Goal: Information Seeking & Learning: Compare options

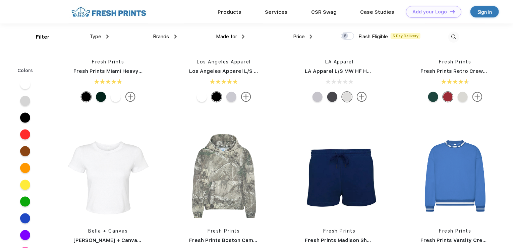
scroll to position [369, 0]
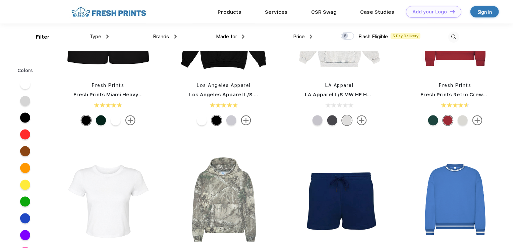
click at [25, 217] on div at bounding box center [25, 218] width 10 height 10
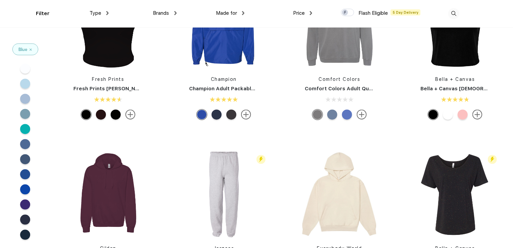
scroll to position [2045, 0]
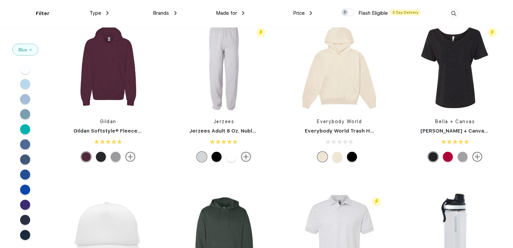
click at [173, 13] on div "Brands" at bounding box center [164, 13] width 23 height 8
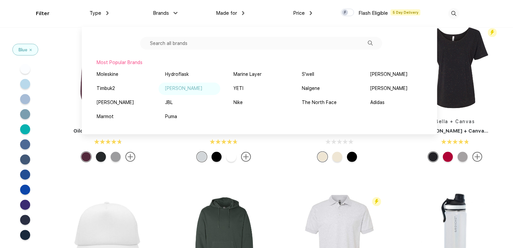
click at [185, 87] on div "[PERSON_NAME]" at bounding box center [183, 88] width 37 height 7
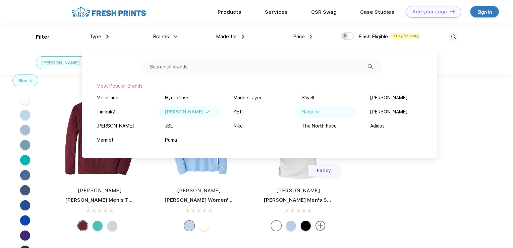
click at [311, 111] on div "Nalgene" at bounding box center [311, 111] width 18 height 7
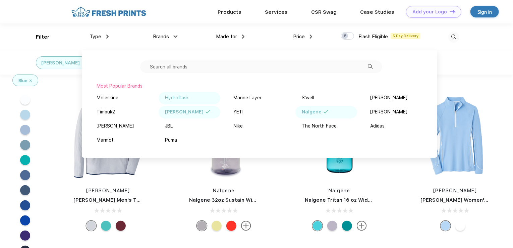
click at [181, 97] on div "Hydroflask" at bounding box center [177, 97] width 24 height 7
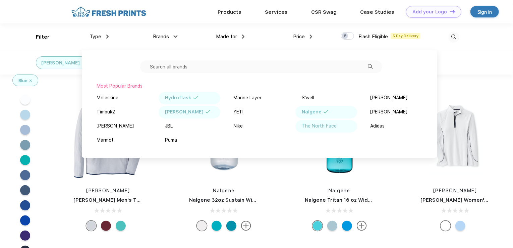
click at [315, 125] on div "The North Face" at bounding box center [319, 125] width 35 height 7
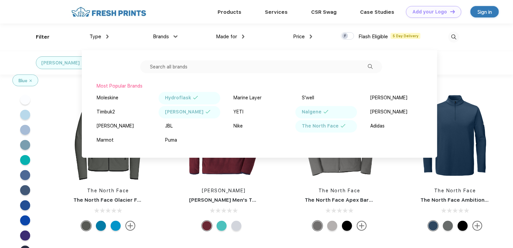
click at [446, 71] on div "Peter Millar Nalgene Hydroflask The North Face" at bounding box center [256, 63] width 513 height 24
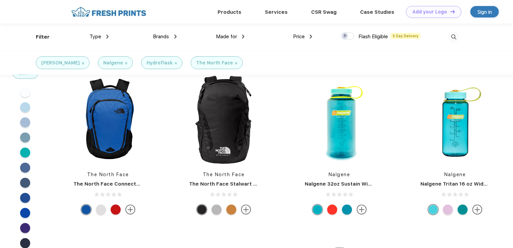
scroll to position [268, 0]
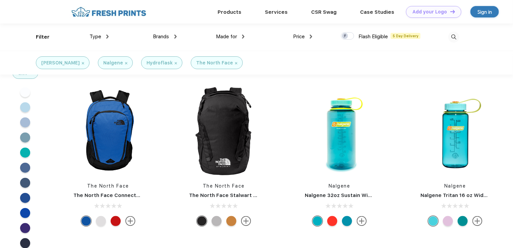
click at [347, 220] on div at bounding box center [347, 221] width 10 height 10
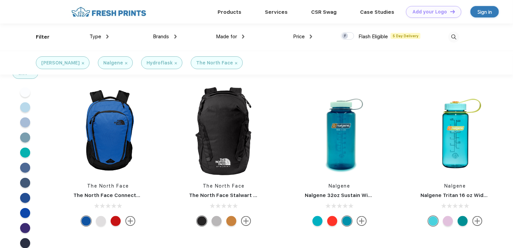
click at [332, 222] on div at bounding box center [332, 221] width 10 height 10
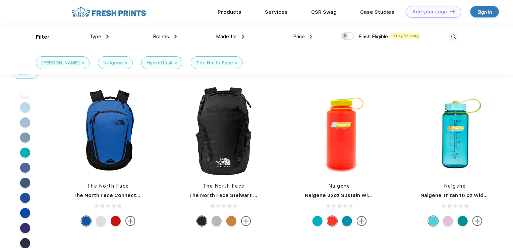
click at [361, 219] on img at bounding box center [362, 221] width 10 height 10
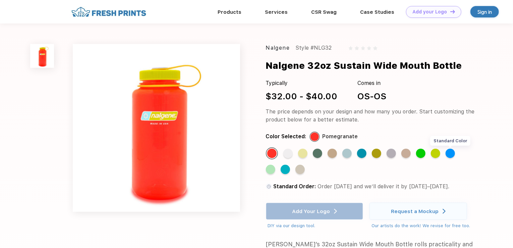
click at [448, 153] on div "Standard Color" at bounding box center [450, 153] width 9 height 9
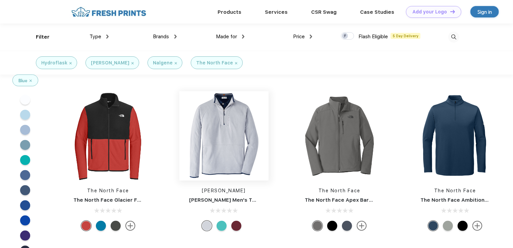
click at [220, 126] on img at bounding box center [223, 135] width 89 height 89
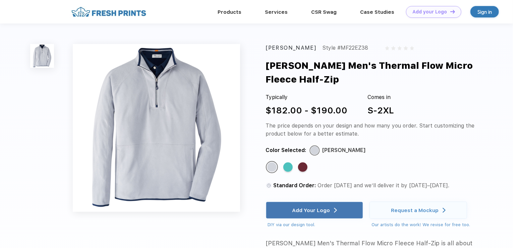
drag, startPoint x: 136, startPoint y: 67, endPoint x: 104, endPoint y: 58, distance: 33.8
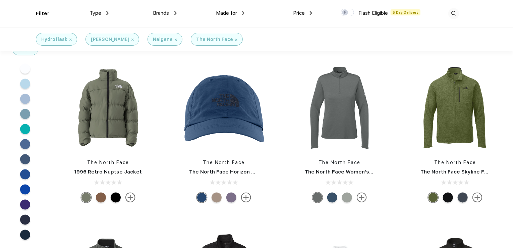
scroll to position [503, 0]
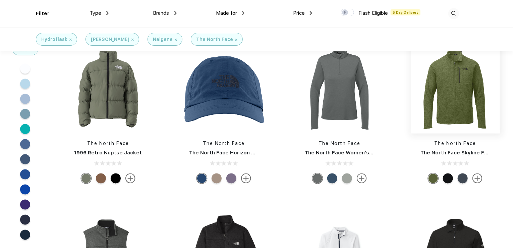
click at [443, 98] on img at bounding box center [455, 88] width 89 height 89
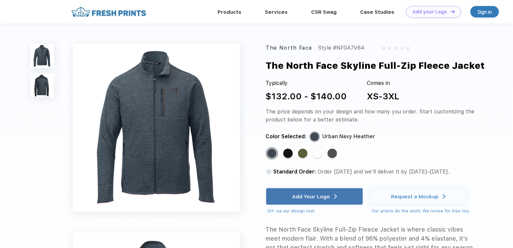
drag, startPoint x: 289, startPoint y: 149, endPoint x: 283, endPoint y: 137, distance: 13.2
click at [286, 142] on div "The North Face Style #NF0A7V64 The North Face Skyline Full-Zip Fleece Jacket Ty…" at bounding box center [371, 179] width 210 height 271
click at [288, 152] on div "Standard Color" at bounding box center [287, 153] width 9 height 9
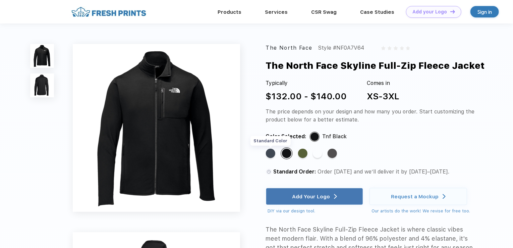
click at [274, 153] on div "Standard Color" at bounding box center [270, 153] width 9 height 9
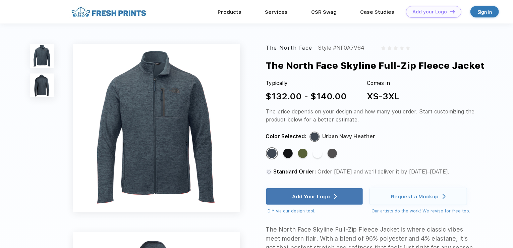
click at [160, 130] on img at bounding box center [157, 128] width 168 height 168
click at [35, 86] on img at bounding box center [41, 84] width 23 height 23
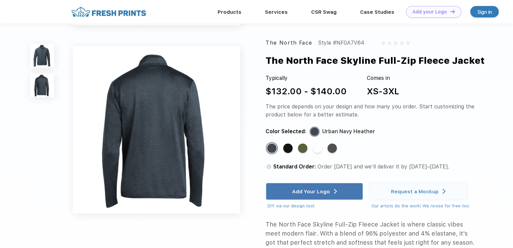
click at [31, 53] on img at bounding box center [41, 55] width 23 height 23
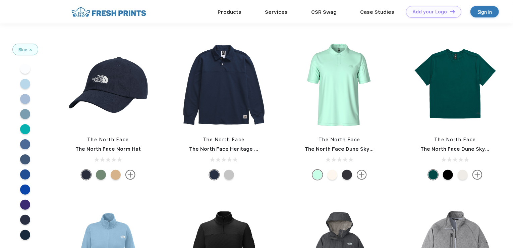
scroll to position [301, 0]
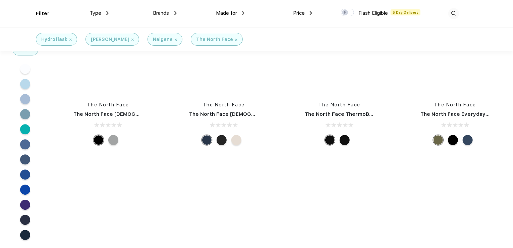
scroll to position [2078, 0]
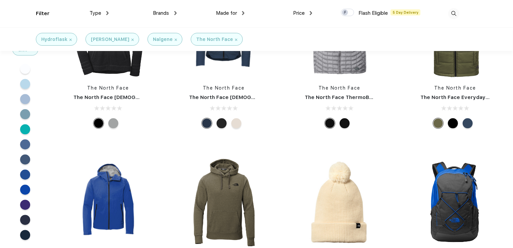
click at [472, 124] on div at bounding box center [468, 123] width 10 height 10
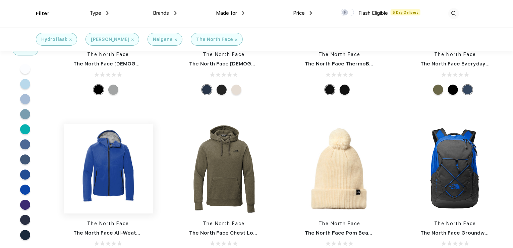
click at [110, 172] on img at bounding box center [108, 168] width 89 height 89
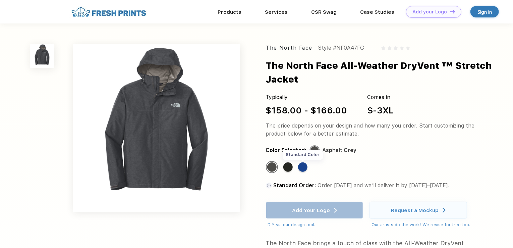
click at [303, 168] on div "Standard Color" at bounding box center [302, 166] width 9 height 9
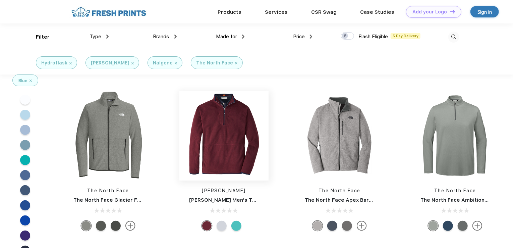
click at [235, 135] on img at bounding box center [223, 135] width 89 height 89
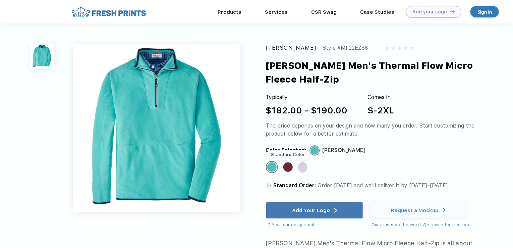
click at [288, 168] on div "Standard Color" at bounding box center [287, 166] width 9 height 9
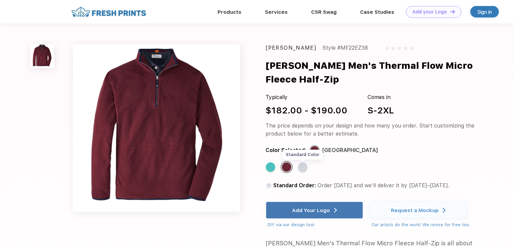
click at [305, 167] on div "Standard Color" at bounding box center [302, 166] width 9 height 9
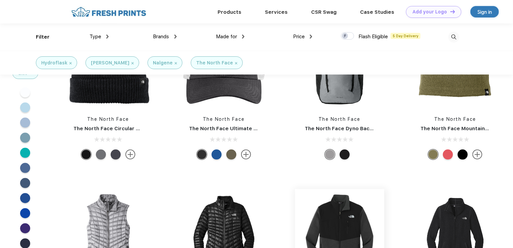
scroll to position [1978, 0]
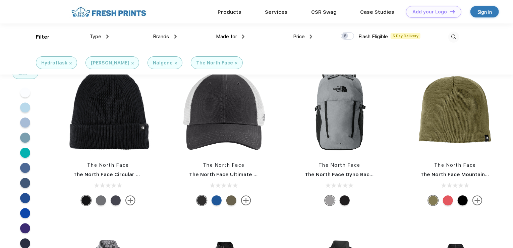
click at [465, 200] on div at bounding box center [463, 200] width 10 height 10
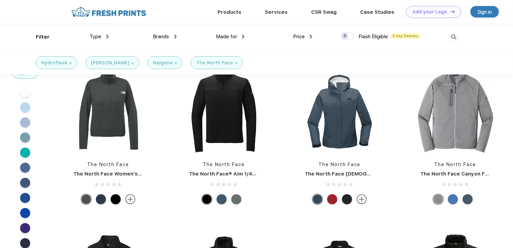
scroll to position [1334, 0]
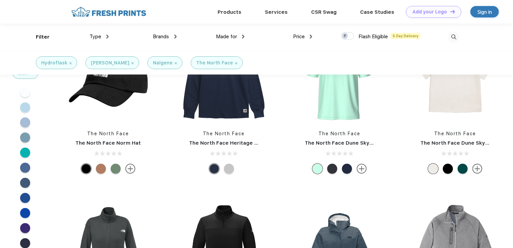
click at [174, 34] on div "Brands" at bounding box center [164, 37] width 23 height 8
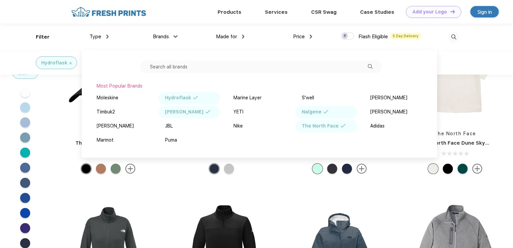
click at [161, 65] on input "text" at bounding box center [261, 66] width 242 height 13
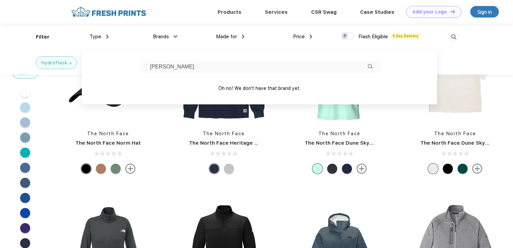
click at [180, 69] on input "helly hansen" at bounding box center [261, 66] width 242 height 13
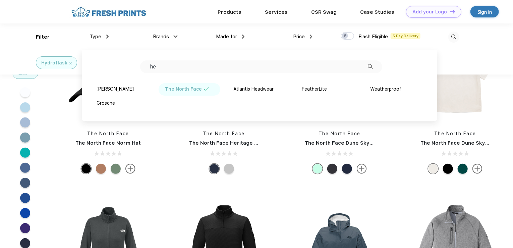
type input "h"
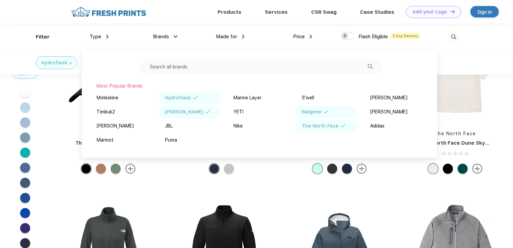
click at [175, 38] on img at bounding box center [175, 36] width 4 height 2
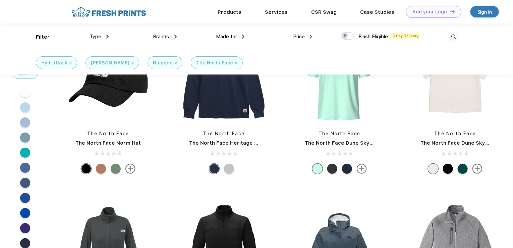
click at [175, 38] on img at bounding box center [175, 37] width 2 height 4
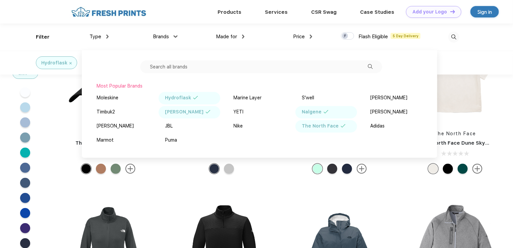
click at [116, 86] on div "Most Popular Brands" at bounding box center [259, 85] width 325 height 7
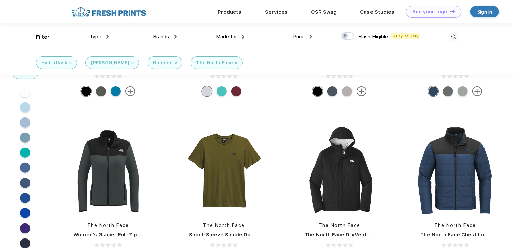
scroll to position [0, 0]
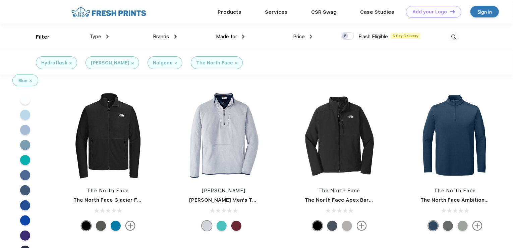
click at [46, 38] on div "Type Shirts Sweaters Bottoms Accessories Hats Tanks Jackets Jerseys Polos" at bounding box center [75, 36] width 68 height 27
click at [47, 36] on div "Type Shirts Sweaters Bottoms Accessories Hats Tanks Jackets Jerseys Polos" at bounding box center [75, 36] width 68 height 27
click at [107, 37] on img at bounding box center [107, 37] width 2 height 4
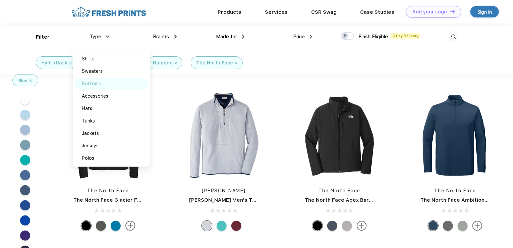
scroll to position [67, 0]
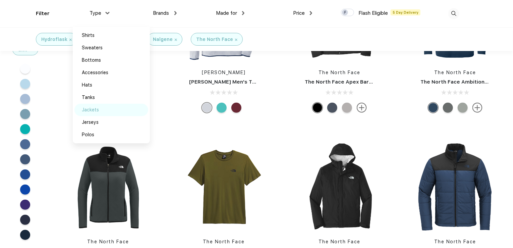
click at [91, 112] on div "Jackets" at bounding box center [90, 109] width 17 height 7
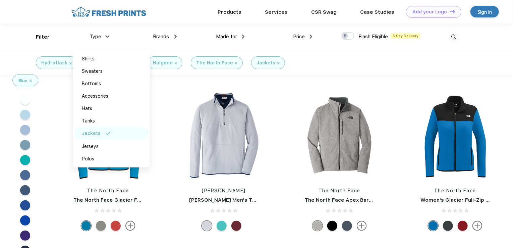
click at [244, 38] on img at bounding box center [243, 37] width 2 height 4
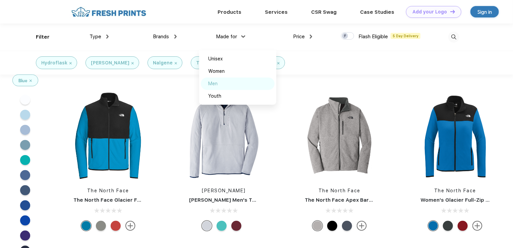
click at [216, 85] on div "Men" at bounding box center [212, 83] width 9 height 7
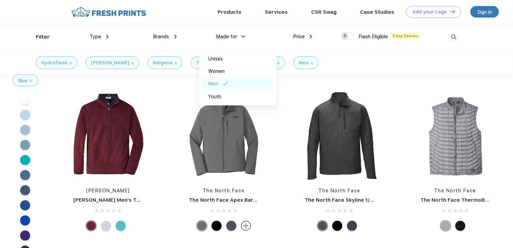
click at [70, 63] on img at bounding box center [70, 63] width 2 height 2
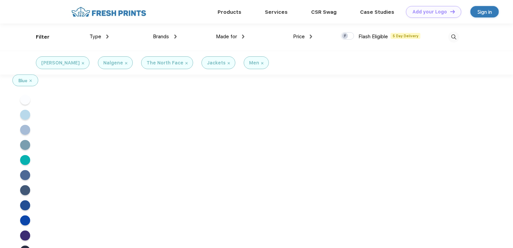
click at [82, 63] on img at bounding box center [83, 63] width 2 height 2
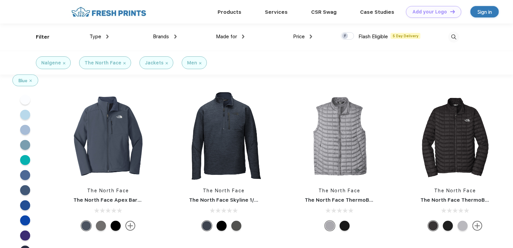
click at [64, 62] on img at bounding box center [64, 63] width 2 height 2
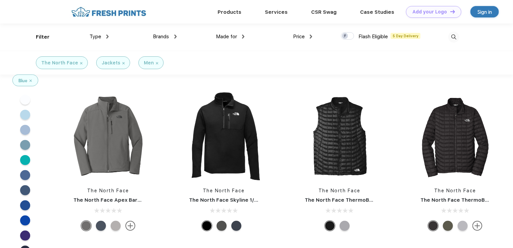
click at [80, 63] on img at bounding box center [81, 63] width 2 height 2
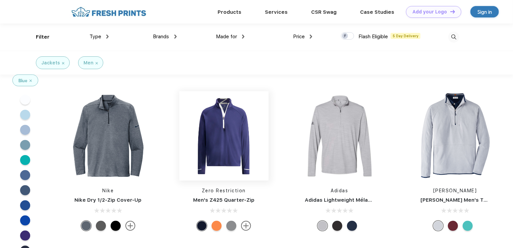
click at [222, 152] on img at bounding box center [223, 135] width 89 height 89
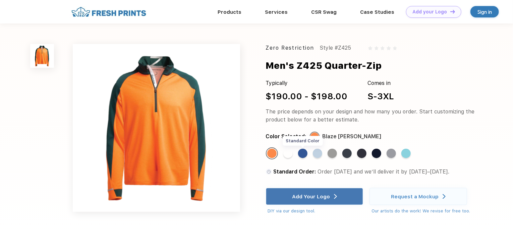
click at [304, 155] on div "Standard Color" at bounding box center [302, 153] width 9 height 9
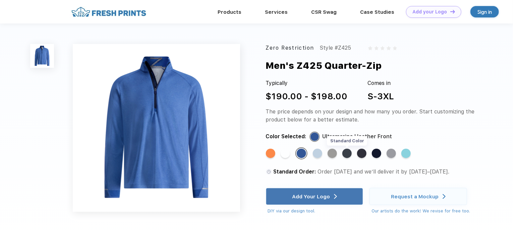
click at [349, 151] on div "Standard Color" at bounding box center [346, 153] width 9 height 9
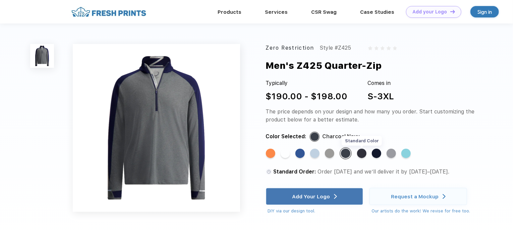
click at [362, 155] on div "Standard Color" at bounding box center [361, 153] width 9 height 9
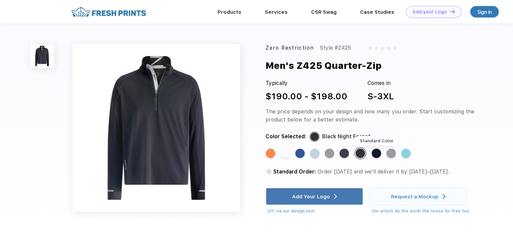
click at [375, 153] on div "Standard Color" at bounding box center [376, 153] width 9 height 9
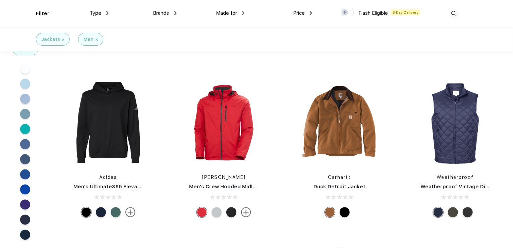
scroll to position [502, 0]
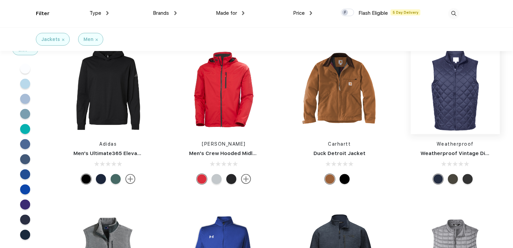
click at [469, 92] on img at bounding box center [455, 89] width 89 height 89
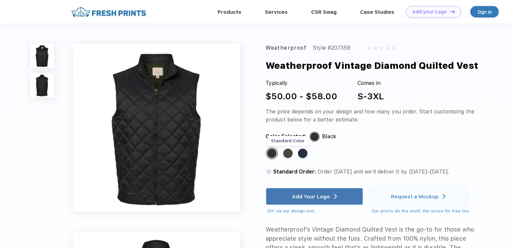
click at [287, 154] on div "Standard Color" at bounding box center [287, 153] width 9 height 9
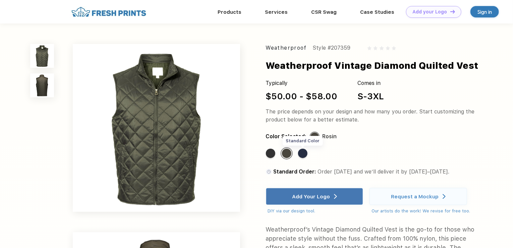
click at [302, 153] on div "Standard Color" at bounding box center [302, 153] width 9 height 9
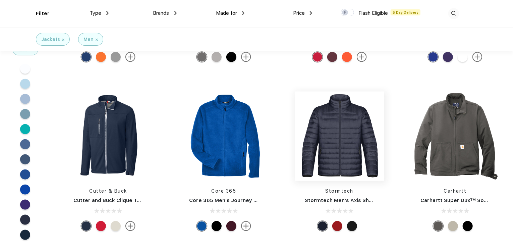
scroll to position [302, 0]
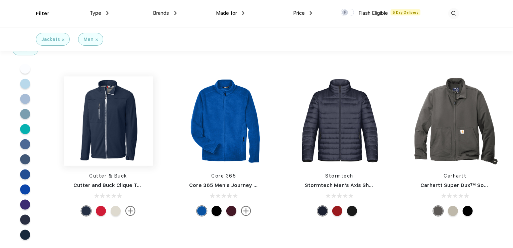
click at [109, 108] on img at bounding box center [108, 120] width 89 height 89
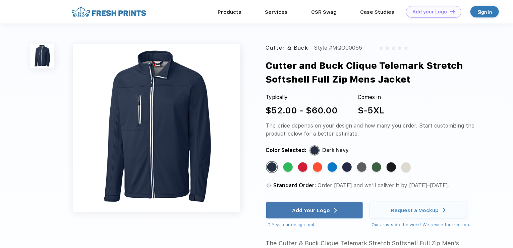
scroll to position [301, 0]
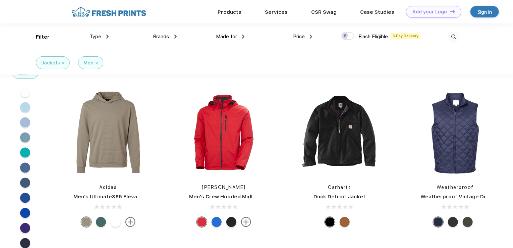
scroll to position [436, 0]
click at [228, 137] on img at bounding box center [223, 132] width 89 height 89
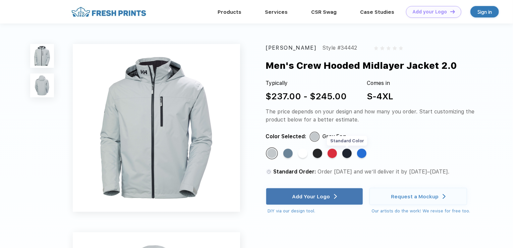
click at [348, 152] on div "Standard Color" at bounding box center [346, 153] width 9 height 9
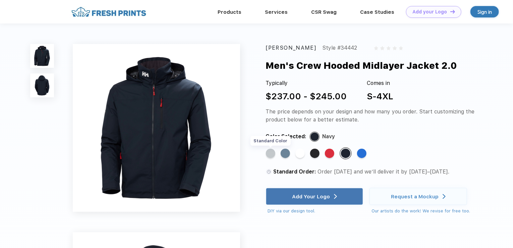
click at [270, 155] on div "Standard Color" at bounding box center [270, 153] width 9 height 9
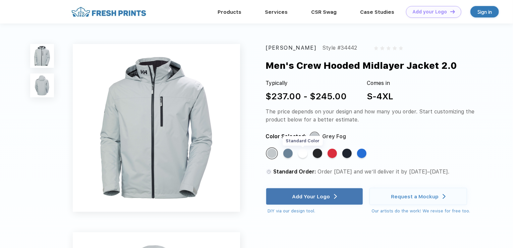
click at [305, 155] on div "Standard Color" at bounding box center [302, 153] width 9 height 9
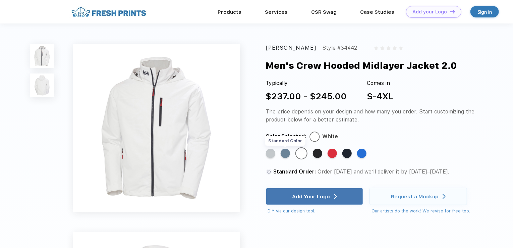
click at [284, 153] on div "Standard Color" at bounding box center [285, 153] width 9 height 9
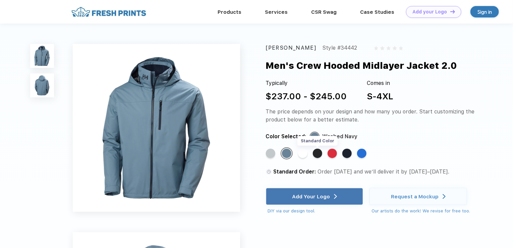
click at [319, 154] on div "Standard Color" at bounding box center [317, 153] width 9 height 9
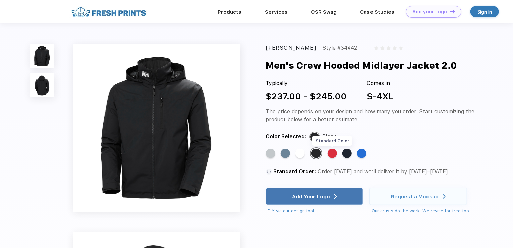
click at [333, 155] on div "Standard Color" at bounding box center [332, 153] width 9 height 9
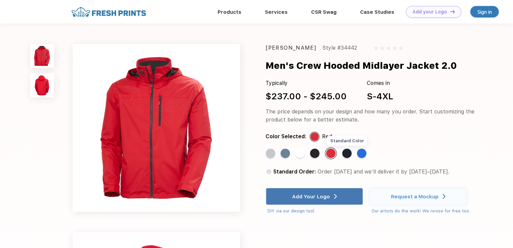
click at [348, 154] on div "Standard Color" at bounding box center [346, 153] width 9 height 9
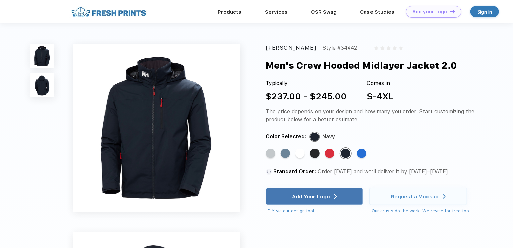
scroll to position [301, 0]
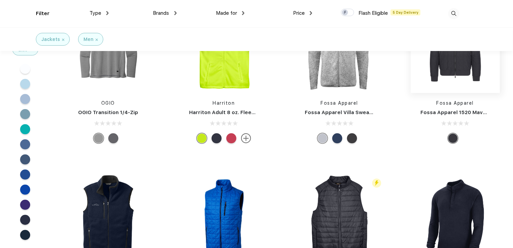
scroll to position [1106, 0]
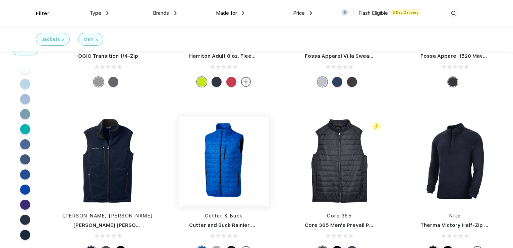
click at [228, 152] on img at bounding box center [223, 160] width 89 height 89
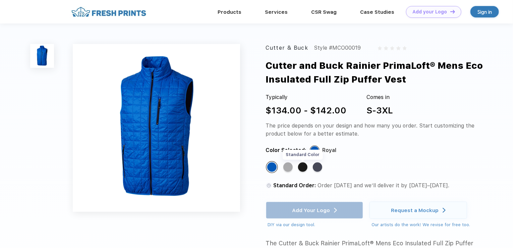
click at [301, 170] on div "Standard Color" at bounding box center [302, 166] width 9 height 9
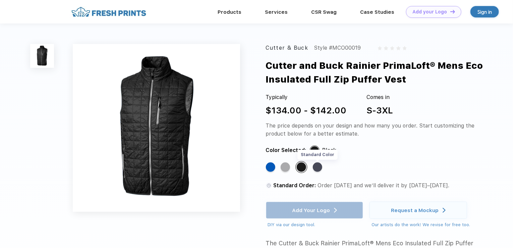
click at [317, 167] on div "Standard Color" at bounding box center [317, 166] width 9 height 9
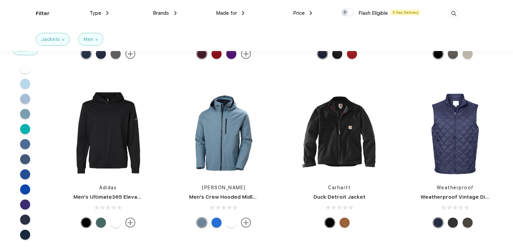
scroll to position [469, 0]
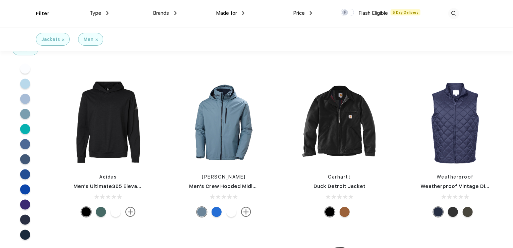
click at [246, 212] on img at bounding box center [246, 212] width 10 height 10
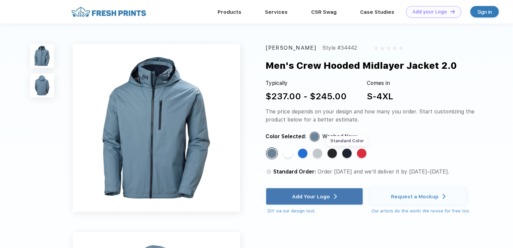
click at [348, 153] on div "Standard Color" at bounding box center [346, 153] width 9 height 9
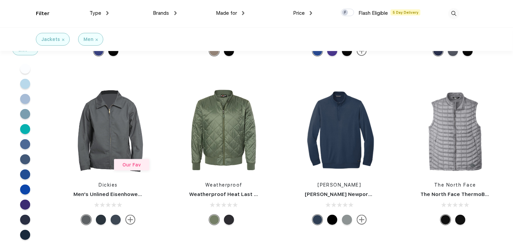
scroll to position [1609, 0]
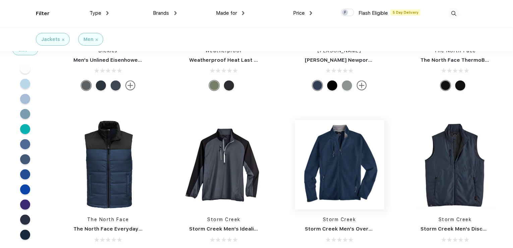
click at [352, 164] on img at bounding box center [339, 164] width 89 height 89
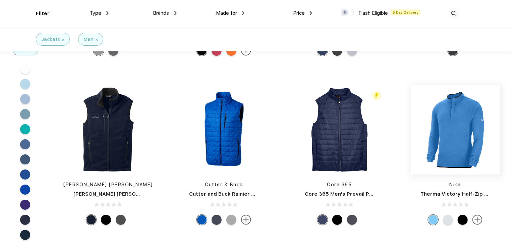
scroll to position [1140, 0]
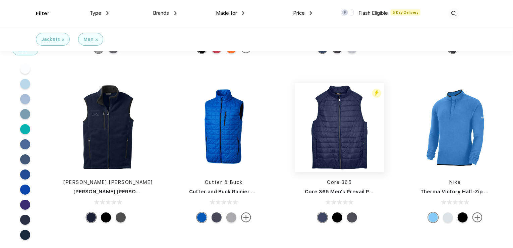
click at [340, 142] on img at bounding box center [339, 127] width 89 height 89
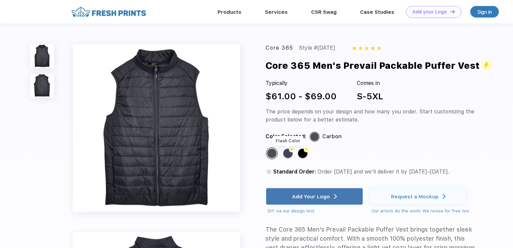
click at [288, 154] on div "Flash Color" at bounding box center [287, 153] width 9 height 9
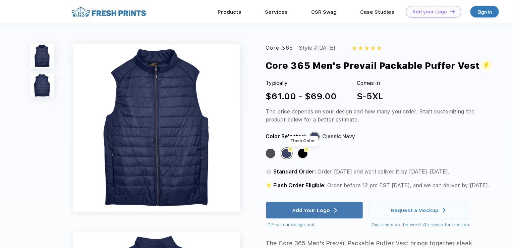
click at [302, 153] on div "Flash Color" at bounding box center [302, 153] width 9 height 9
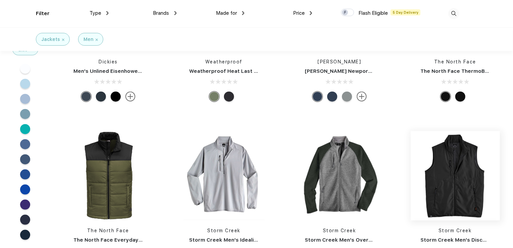
scroll to position [1609, 0]
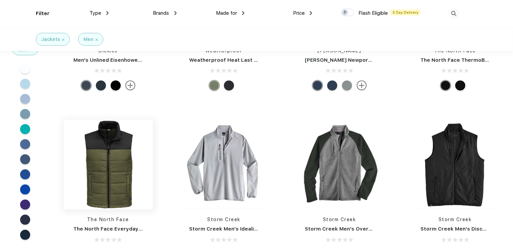
click at [98, 169] on img at bounding box center [108, 164] width 89 height 89
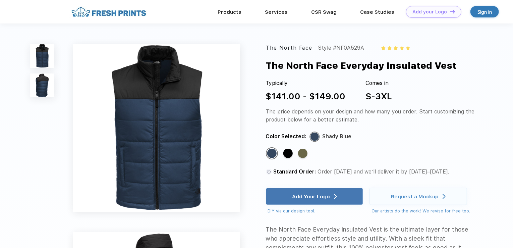
click at [37, 85] on img at bounding box center [41, 84] width 23 height 23
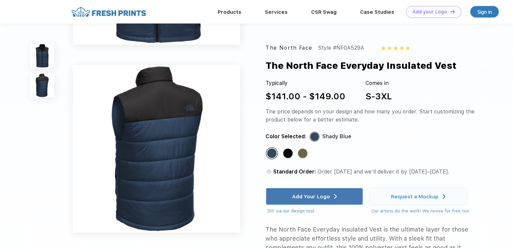
scroll to position [163, 0]
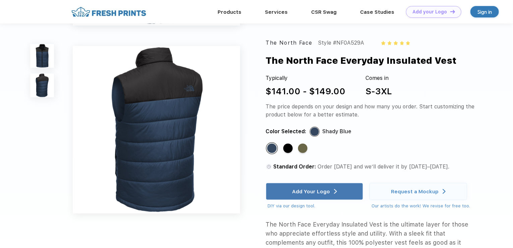
click at [47, 59] on img at bounding box center [41, 55] width 23 height 23
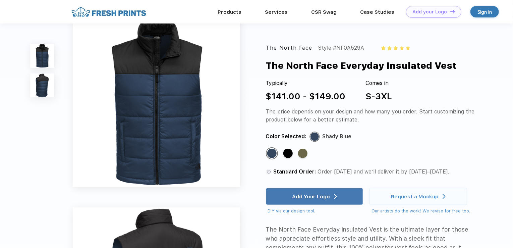
scroll to position [0, 0]
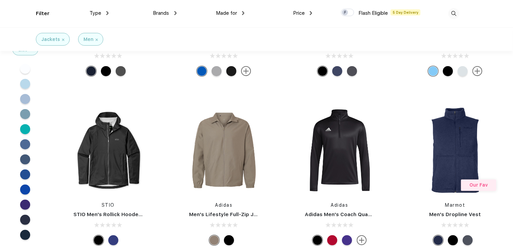
scroll to position [1307, 0]
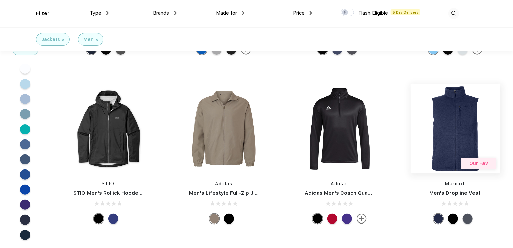
click at [463, 129] on img at bounding box center [455, 128] width 89 height 89
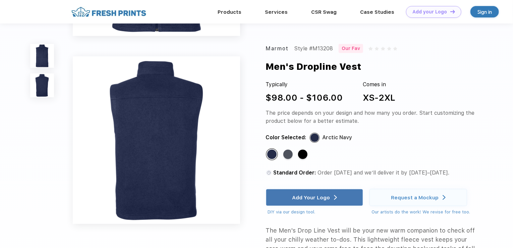
scroll to position [168, 0]
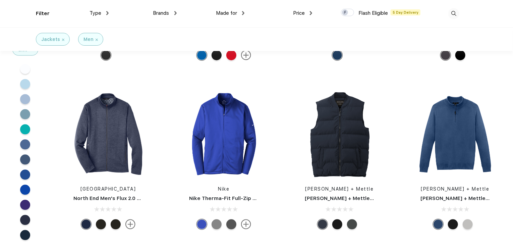
scroll to position [1978, 0]
click at [346, 144] on img at bounding box center [339, 133] width 89 height 89
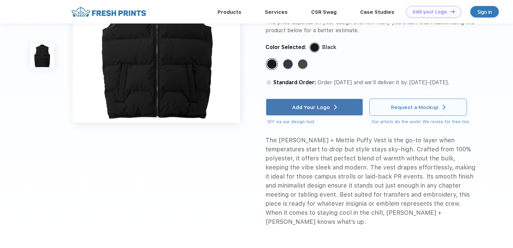
scroll to position [67, 0]
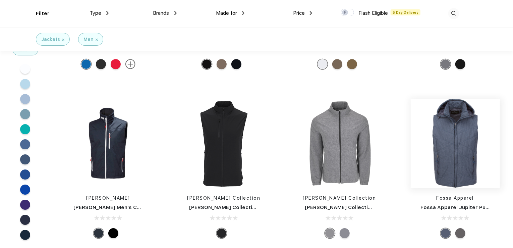
scroll to position [2346, 0]
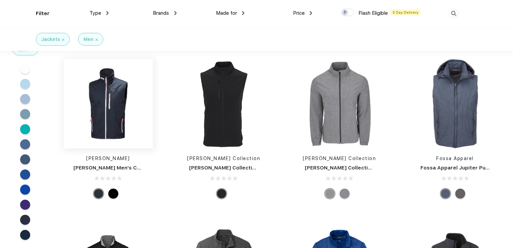
click at [110, 116] on img at bounding box center [108, 103] width 89 height 89
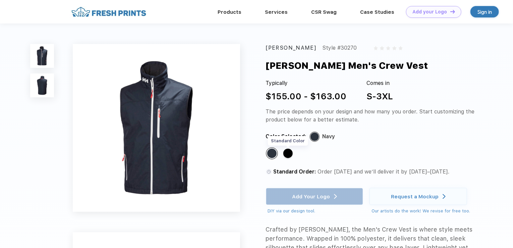
click at [290, 153] on div "Standard Color" at bounding box center [287, 153] width 9 height 9
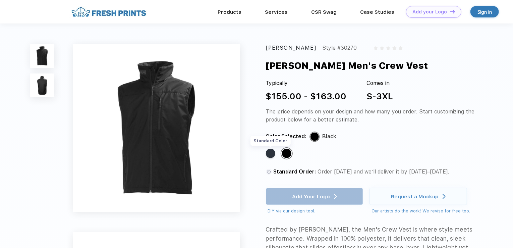
click at [270, 153] on div "Standard Color" at bounding box center [270, 153] width 9 height 9
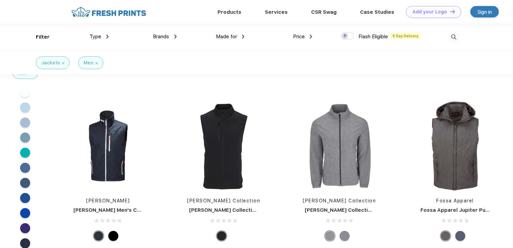
scroll to position [2280, 0]
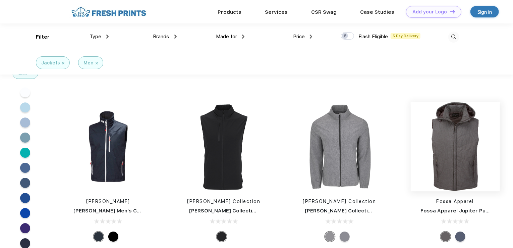
click at [477, 165] on img at bounding box center [455, 146] width 89 height 89
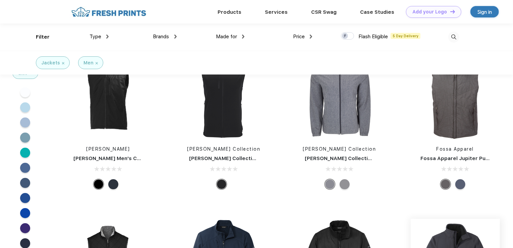
scroll to position [2312, 0]
